Goal: Navigation & Orientation: Find specific page/section

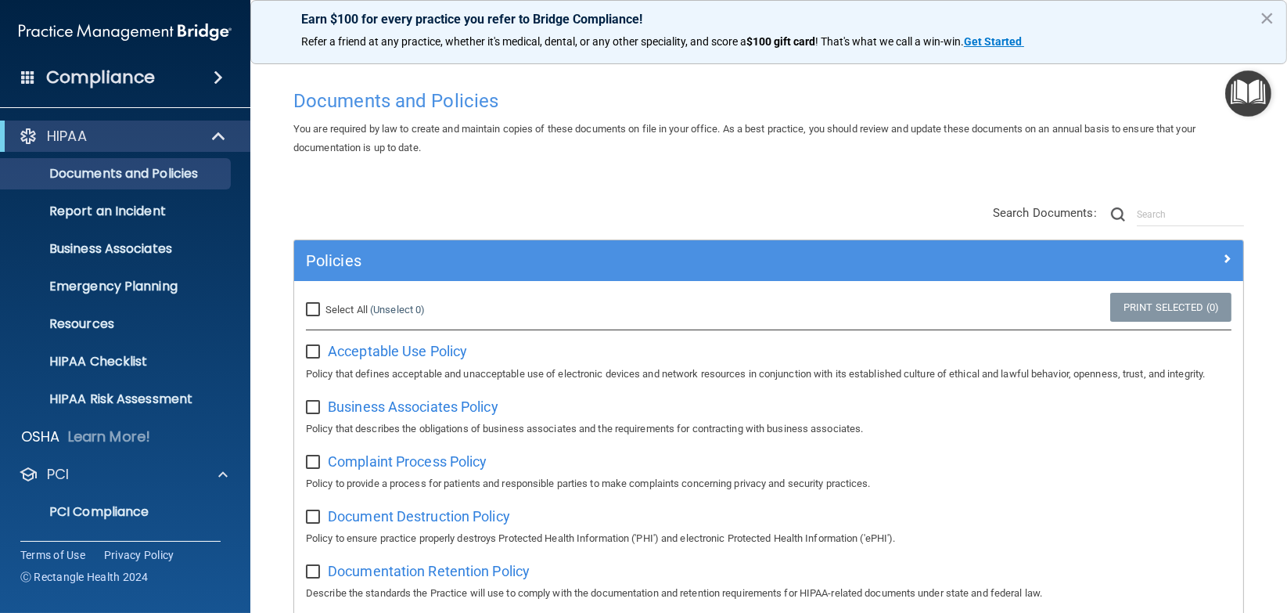
scroll to position [78, 0]
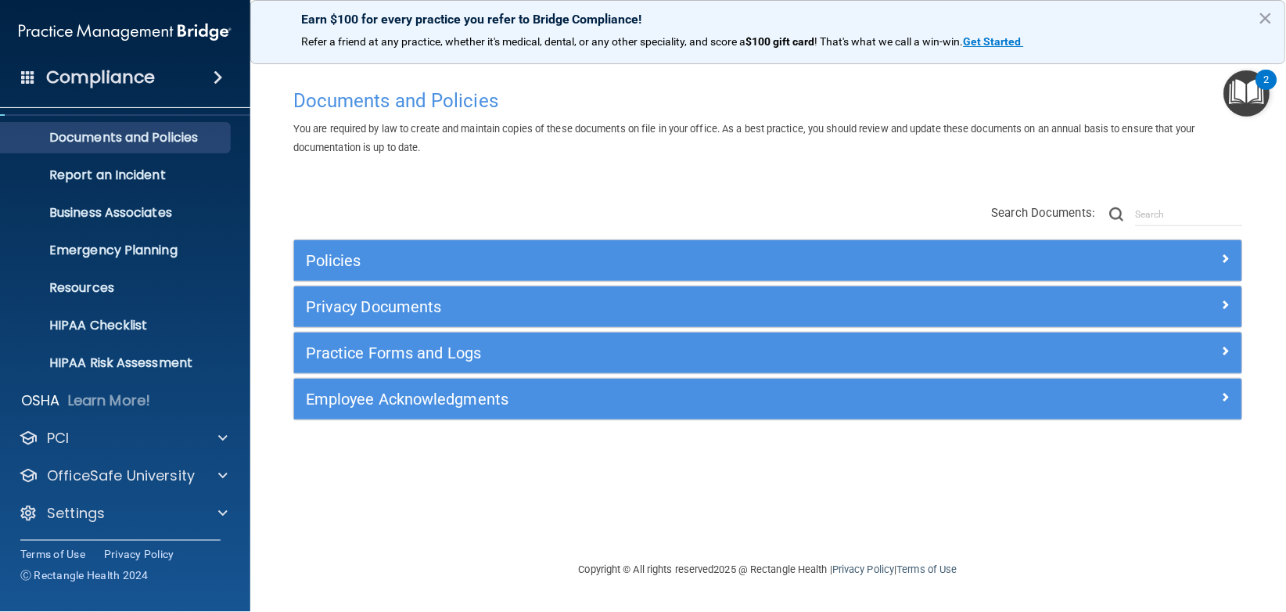
scroll to position [36, 0]
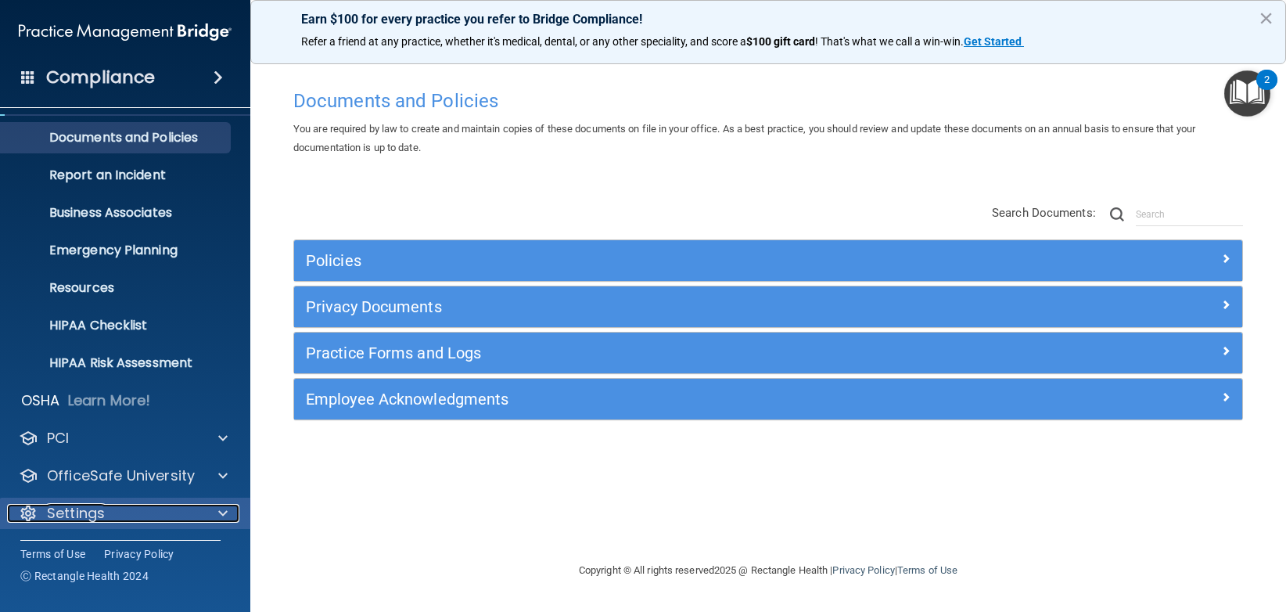
click at [121, 516] on div "Settings" at bounding box center [104, 513] width 194 height 19
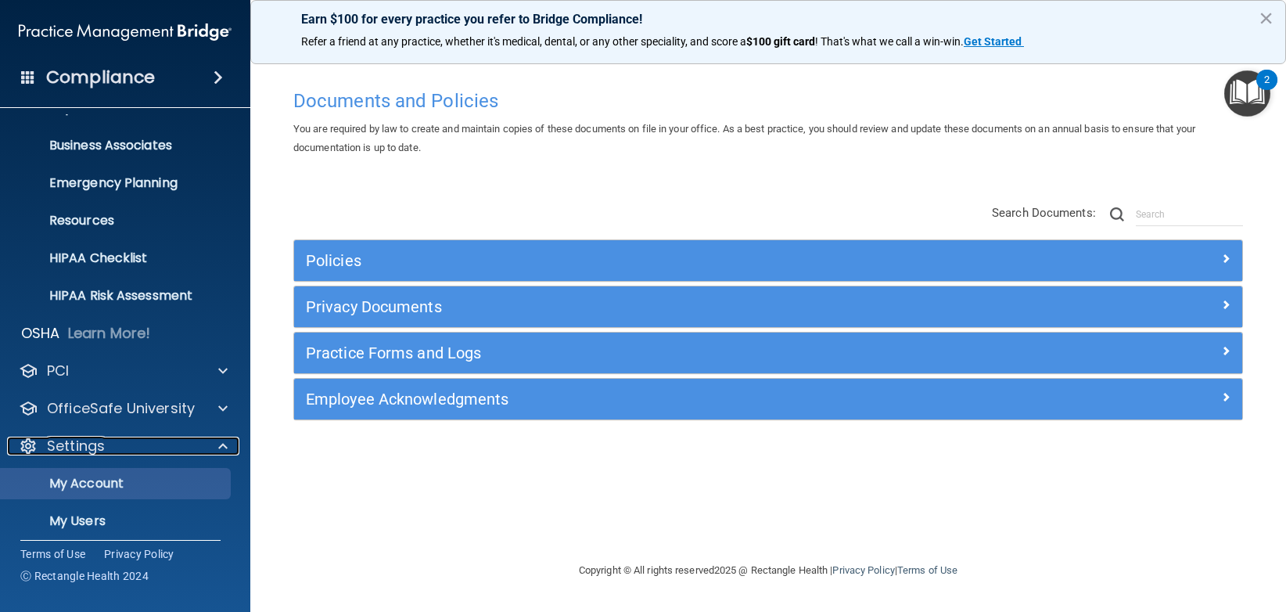
scroll to position [188, 0]
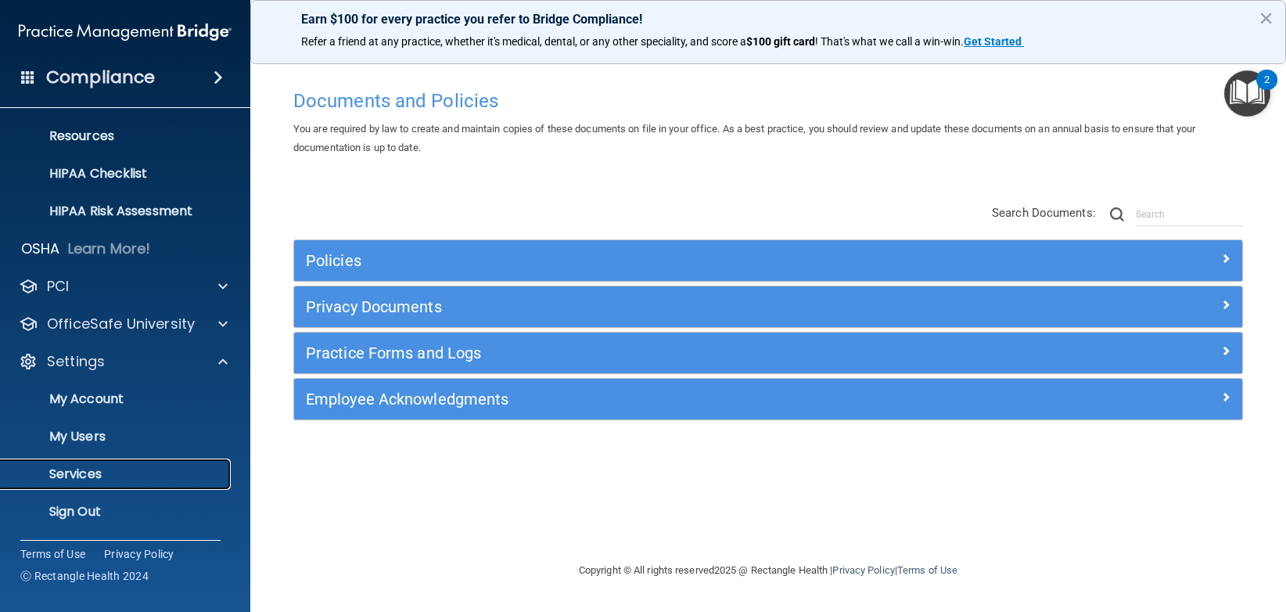
click at [105, 469] on p "Services" at bounding box center [117, 474] width 214 height 16
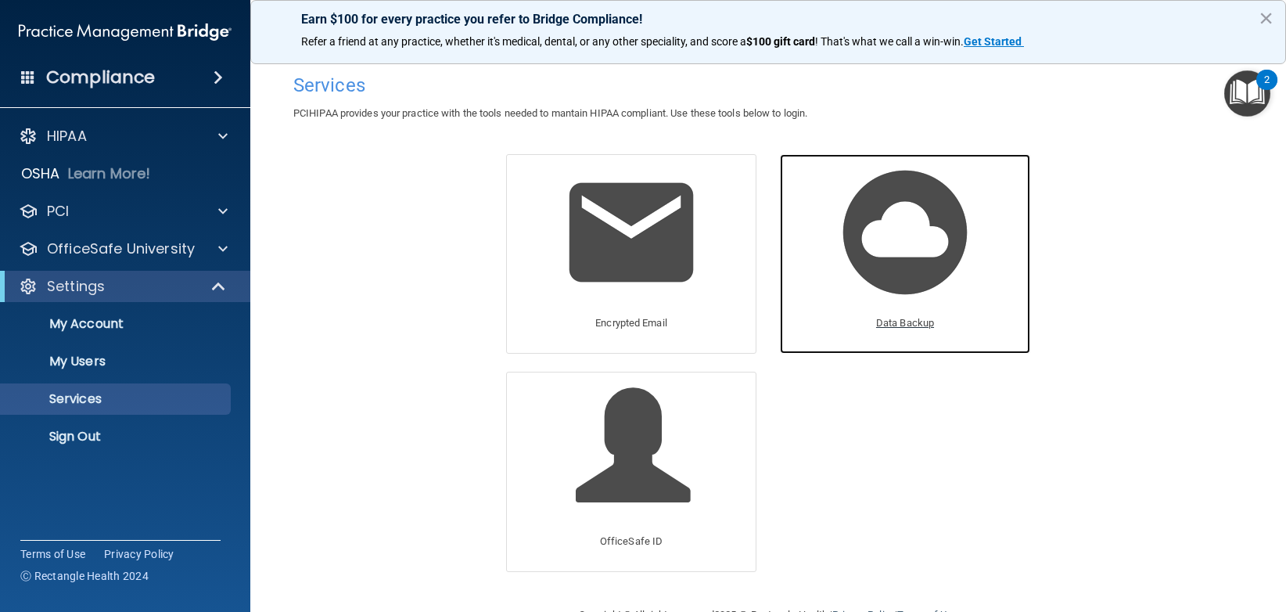
click at [916, 331] on p "Data Backup" at bounding box center [905, 323] width 58 height 19
